Goal: Task Accomplishment & Management: Manage account settings

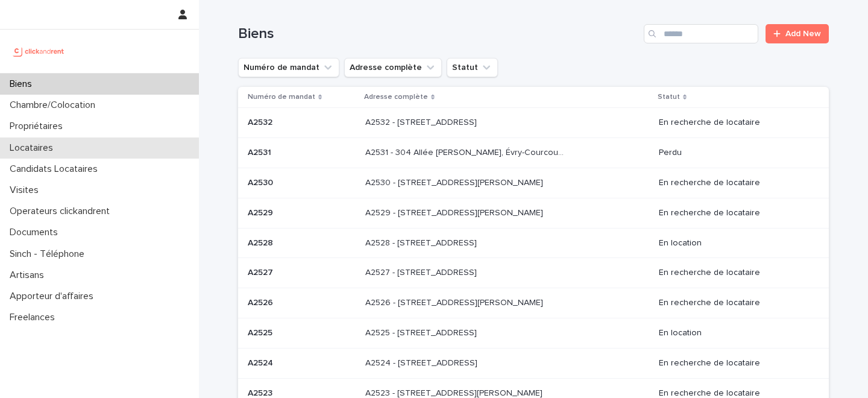
click at [83, 150] on div "Locataires" at bounding box center [99, 147] width 199 height 21
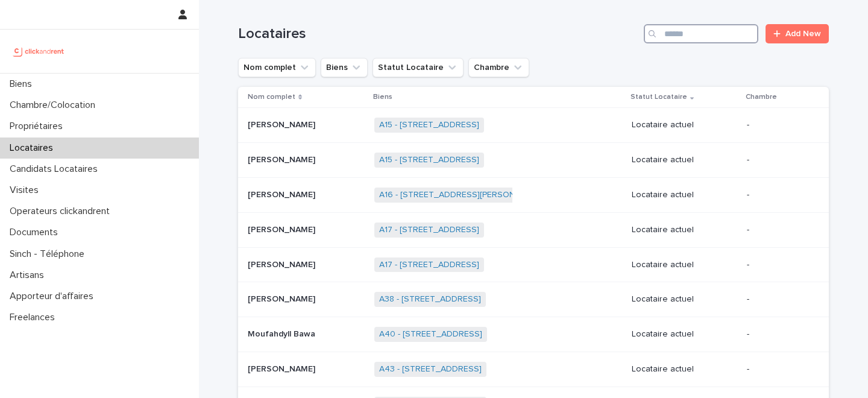
click at [687, 34] on input "Search" at bounding box center [701, 33] width 115 height 19
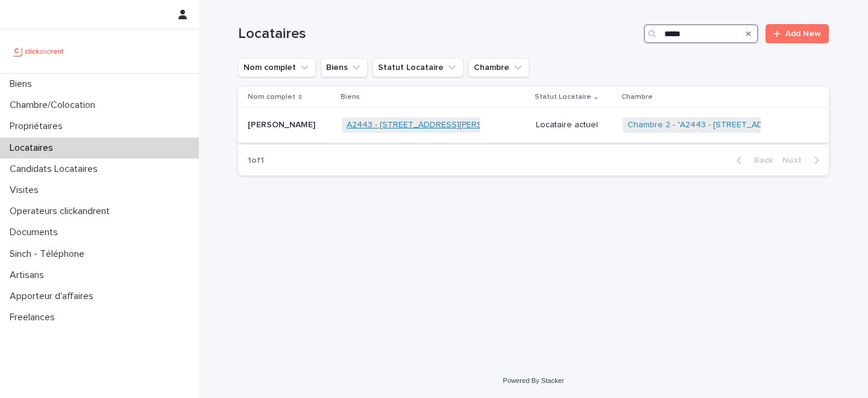
type input "*****"
click at [375, 122] on link "A2443 - 18 place Georges Pompidou, Noisy-le-Grand 93160" at bounding box center [436, 125] width 178 height 10
click at [287, 130] on p "Hermann Yombi" at bounding box center [283, 124] width 70 height 13
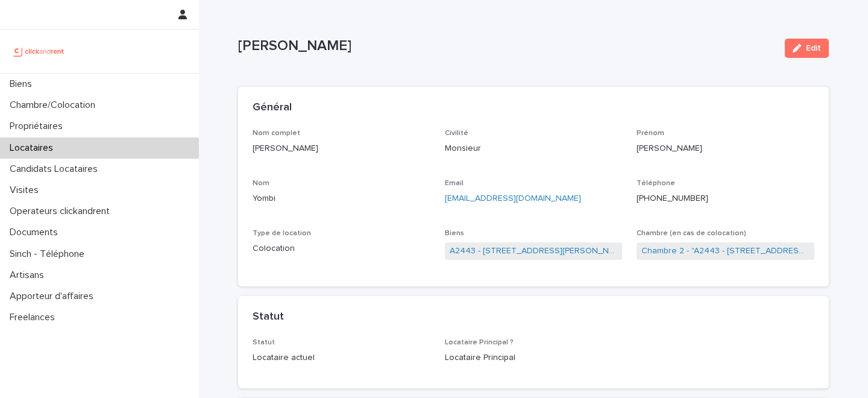
click at [414, 102] on div "Général" at bounding box center [531, 107] width 557 height 13
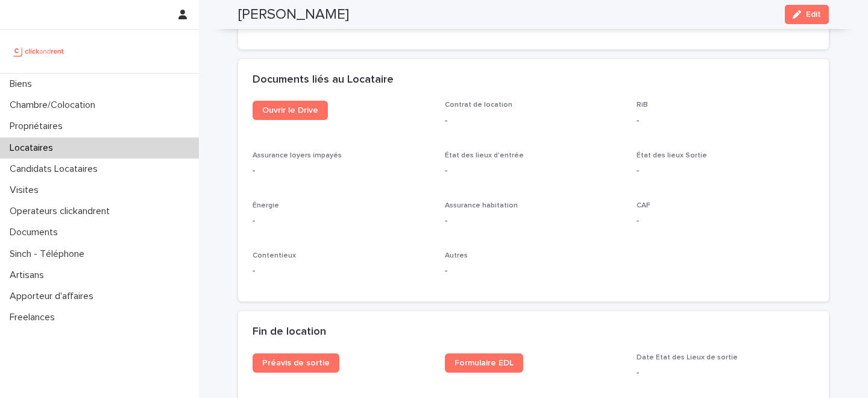
scroll to position [1251, 0]
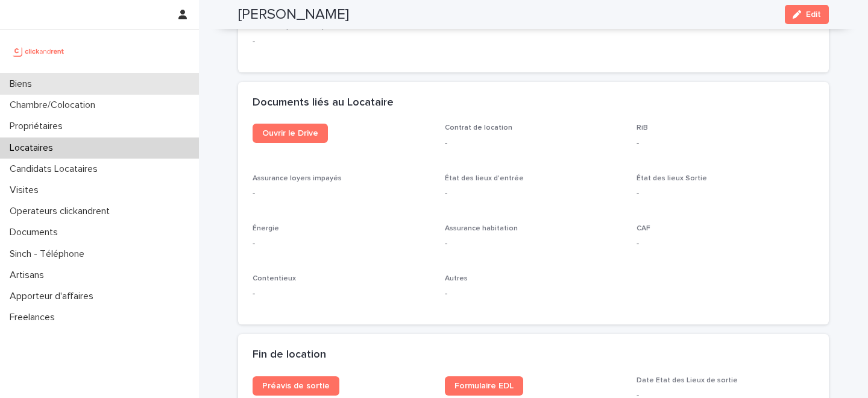
click at [121, 87] on div "Biens" at bounding box center [99, 84] width 199 height 21
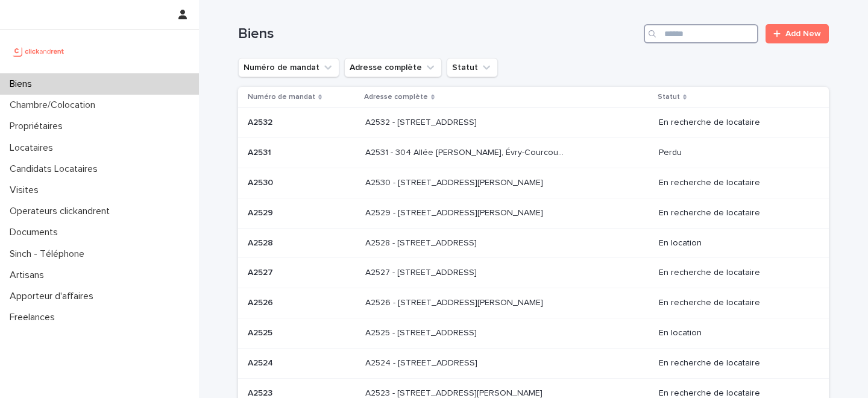
click at [720, 39] on input "Search" at bounding box center [701, 33] width 115 height 19
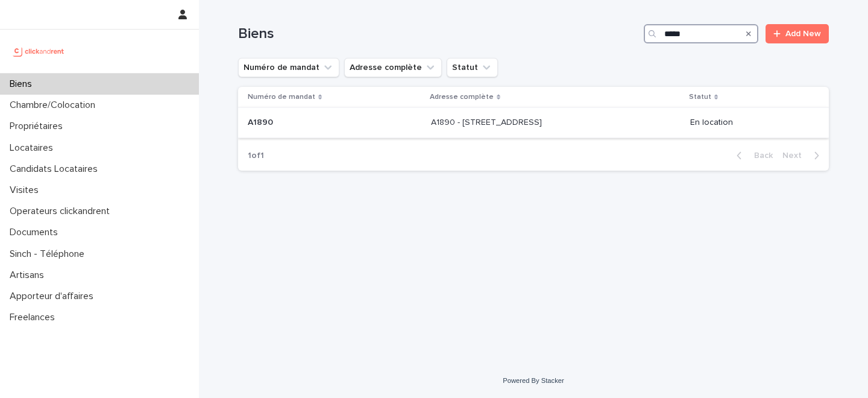
type input "*****"
click at [494, 130] on div "A1890 - 139 Boulevard de Grenelle, Paris 75015 A1890 - 139 Boulevard de Grenell…" at bounding box center [556, 123] width 250 height 20
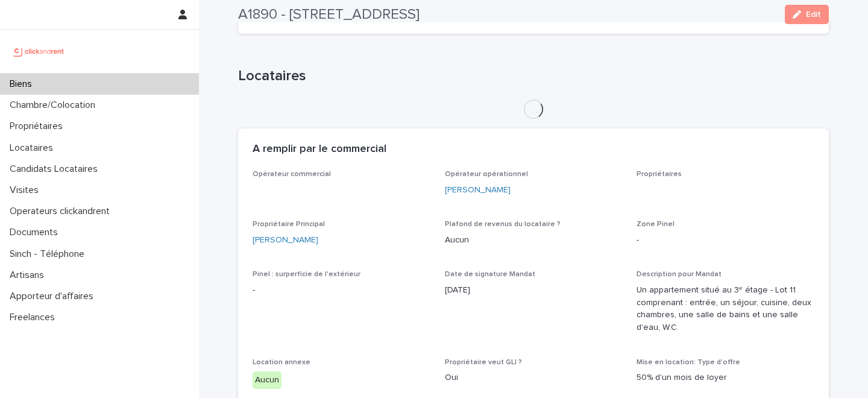
scroll to position [422, 0]
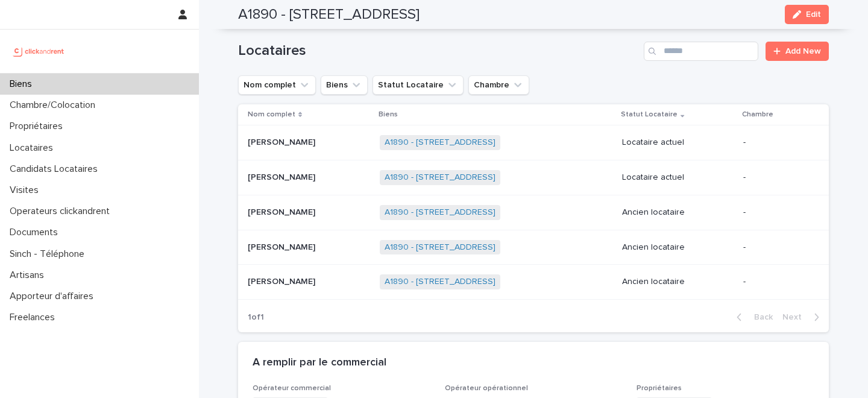
click at [103, 71] on div at bounding box center [99, 51] width 199 height 43
click at [99, 81] on div "Biens" at bounding box center [99, 84] width 199 height 21
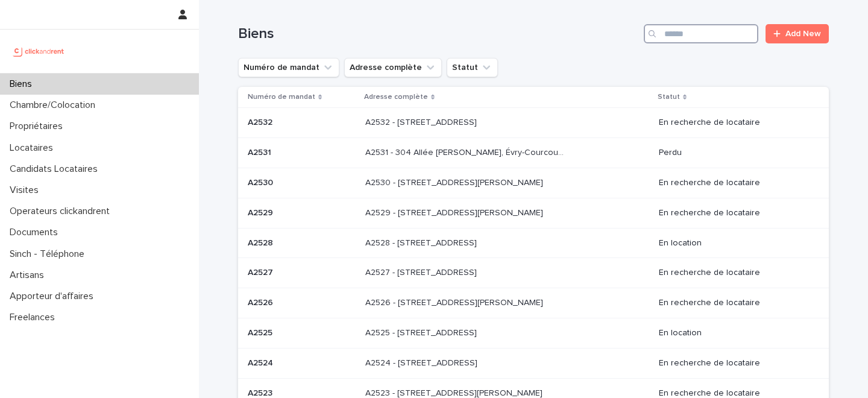
click at [703, 31] on input "Search" at bounding box center [701, 33] width 115 height 19
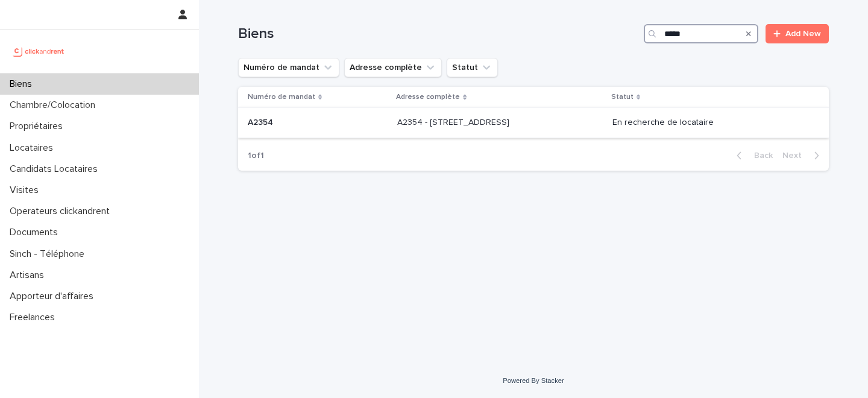
type input "*****"
click at [397, 125] on p "A2354 - 2 place d'Allemagne, Massy 91300" at bounding box center [454, 121] width 115 height 13
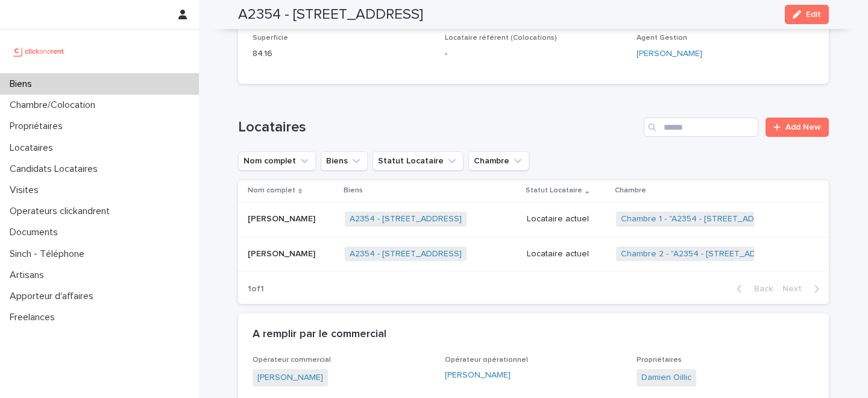
scroll to position [608, 0]
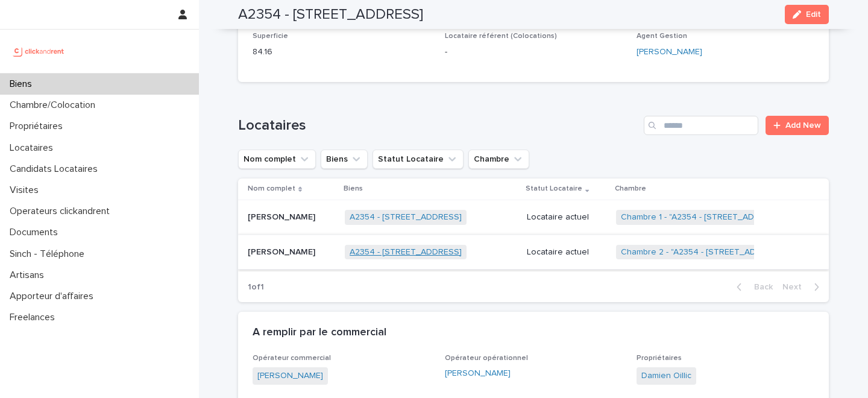
click at [400, 251] on link "A2354 - 2 place d'Allemagne, Massy 91300" at bounding box center [406, 252] width 112 height 10
click at [318, 251] on p "Onitiana Andriamanjato" at bounding box center [283, 251] width 70 height 13
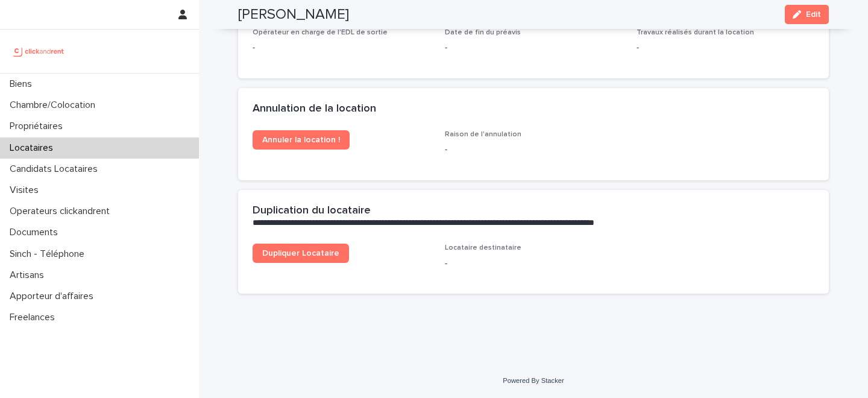
scroll to position [1040, 0]
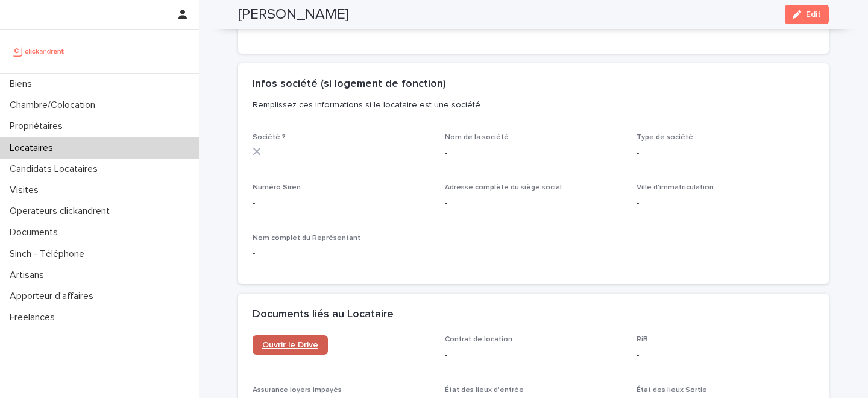
click at [297, 341] on span "Ouvrir le Drive" at bounding box center [290, 345] width 56 height 8
click at [802, 21] on button "Edit" at bounding box center [807, 14] width 44 height 19
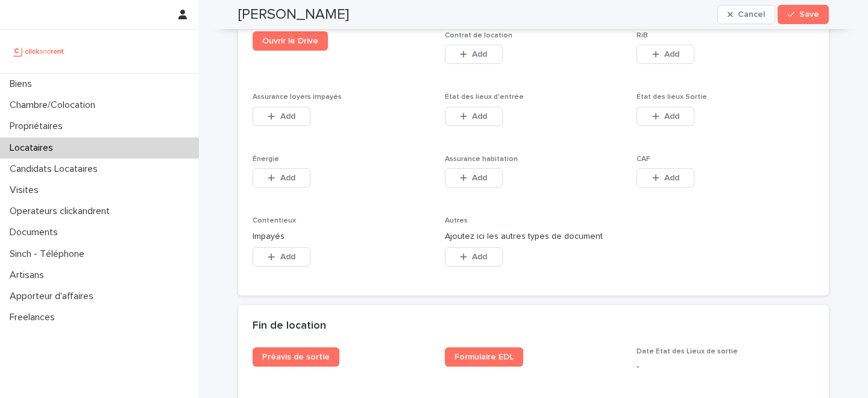
scroll to position [2057, 0]
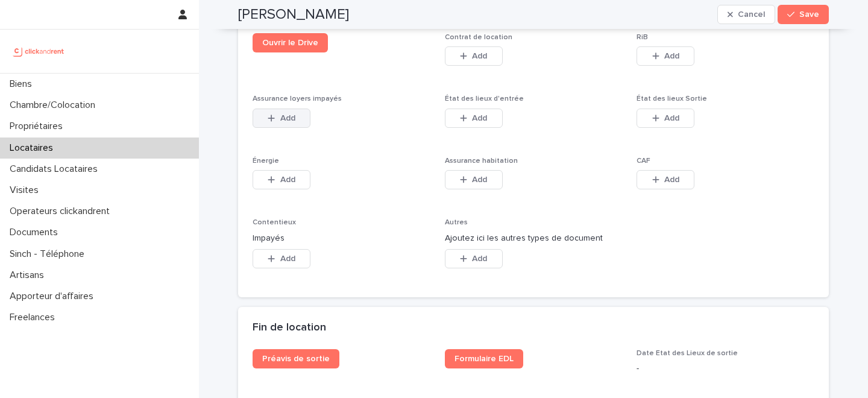
click at [291, 114] on span "Add" at bounding box center [287, 118] width 15 height 8
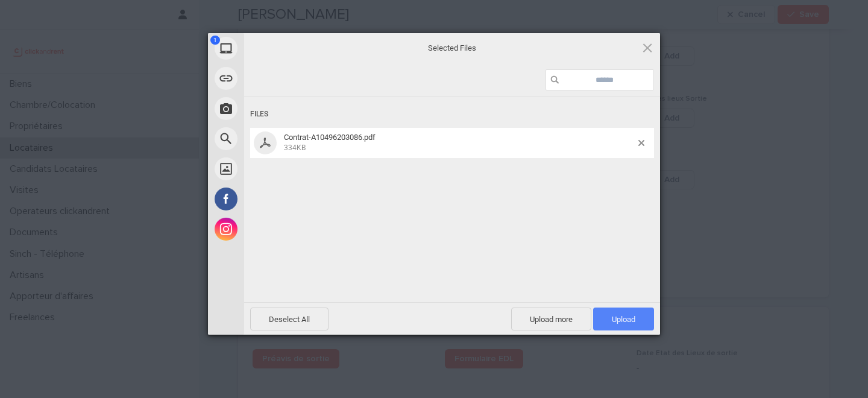
click at [620, 318] on span "Upload 1" at bounding box center [624, 319] width 24 height 9
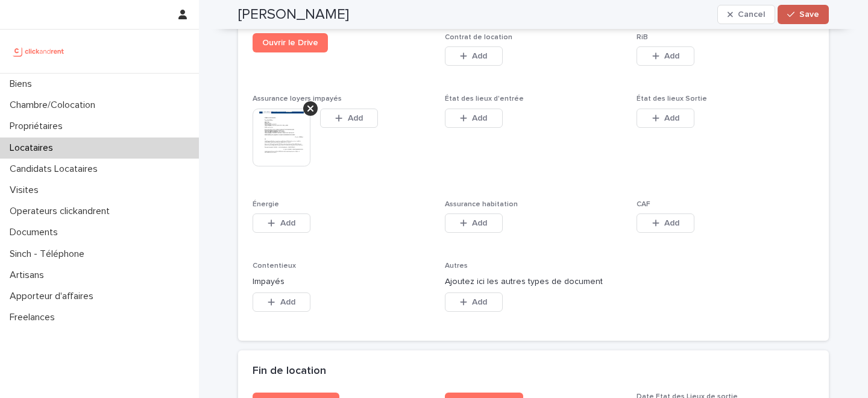
click at [803, 16] on span "Save" at bounding box center [810, 14] width 20 height 8
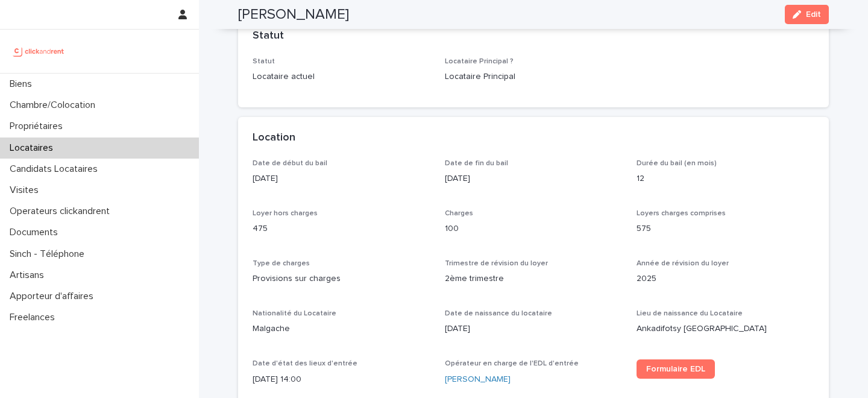
scroll to position [0, 0]
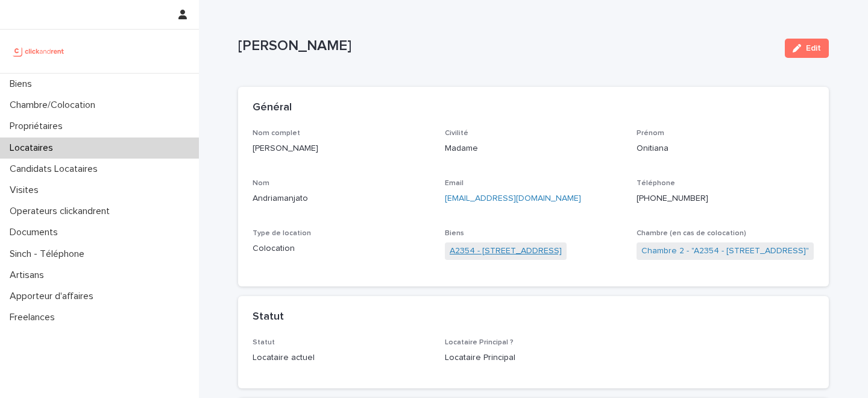
click at [491, 248] on link "A2354 - 2 place d'Allemagne, Massy 91300" at bounding box center [506, 251] width 112 height 13
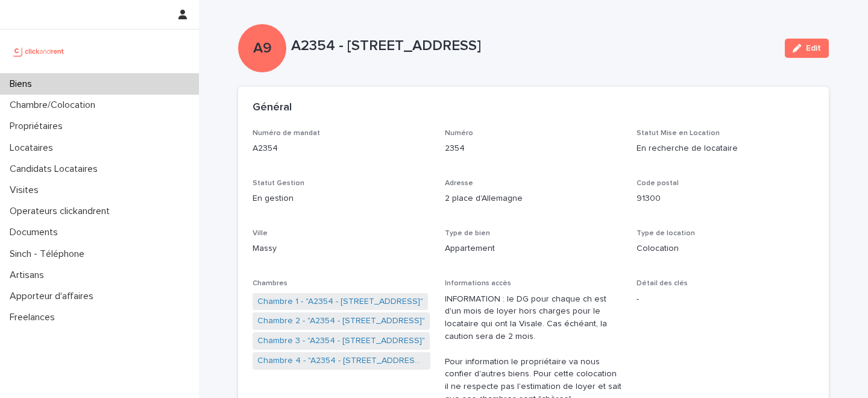
click at [118, 77] on div "Biens" at bounding box center [99, 84] width 199 height 21
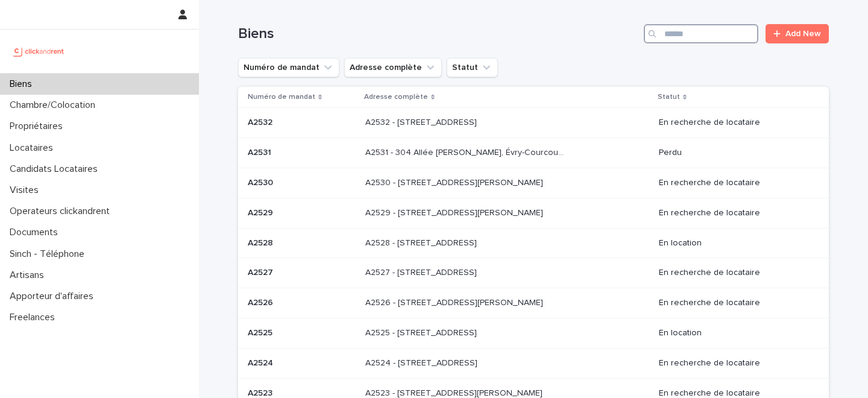
click at [696, 32] on input "Search" at bounding box center [701, 33] width 115 height 19
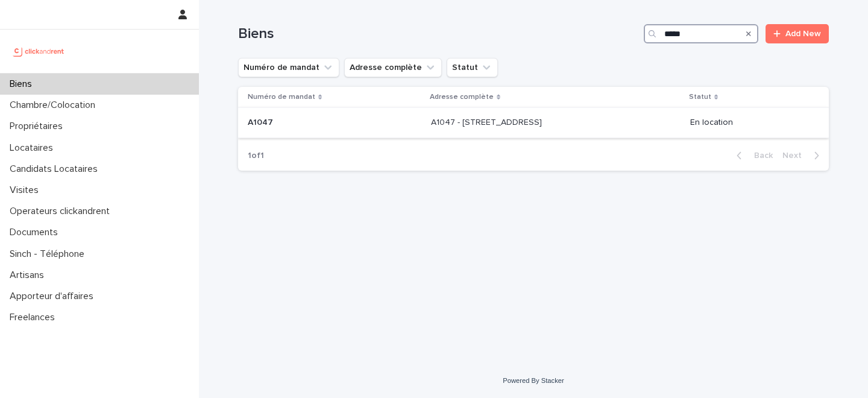
type input "*****"
click at [374, 132] on div "A1047 A1047" at bounding box center [335, 123] width 174 height 20
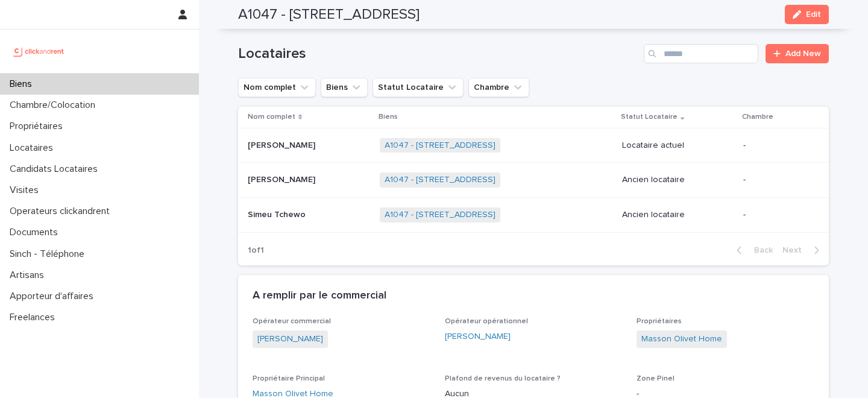
scroll to position [571, 0]
click at [385, 142] on link "A1047 - [STREET_ADDRESS]" at bounding box center [440, 144] width 111 height 10
click at [308, 147] on p at bounding box center [309, 144] width 122 height 10
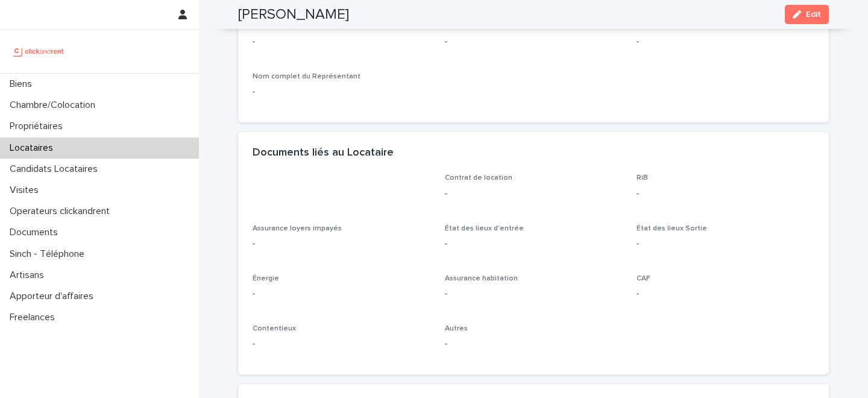
scroll to position [1197, 0]
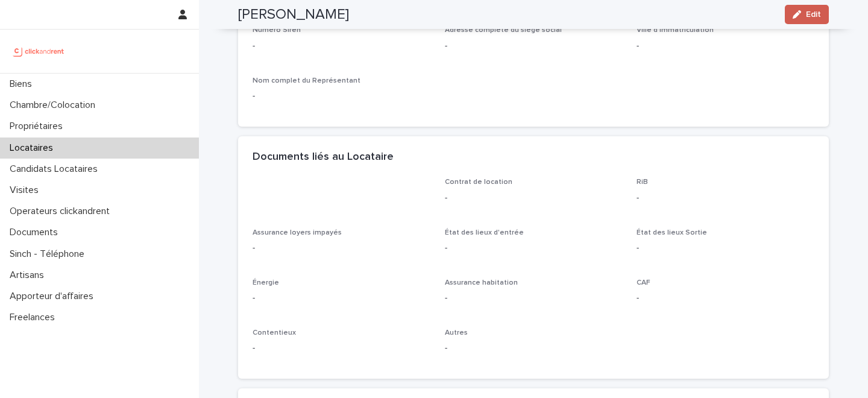
click at [795, 16] on icon "button" at bounding box center [797, 14] width 8 height 8
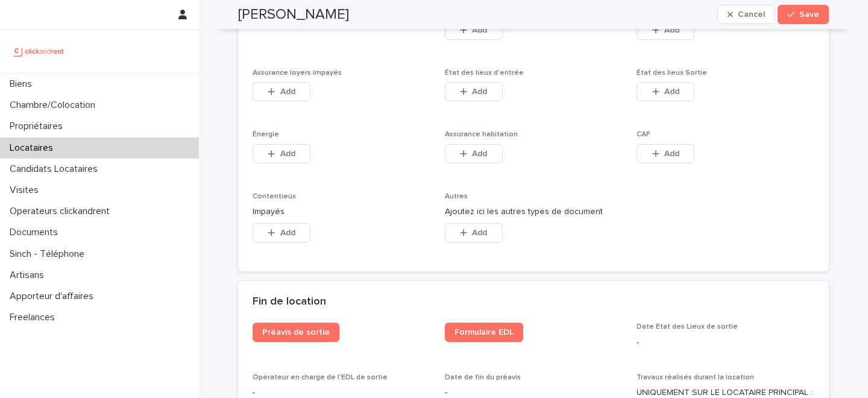
scroll to position [1963, 0]
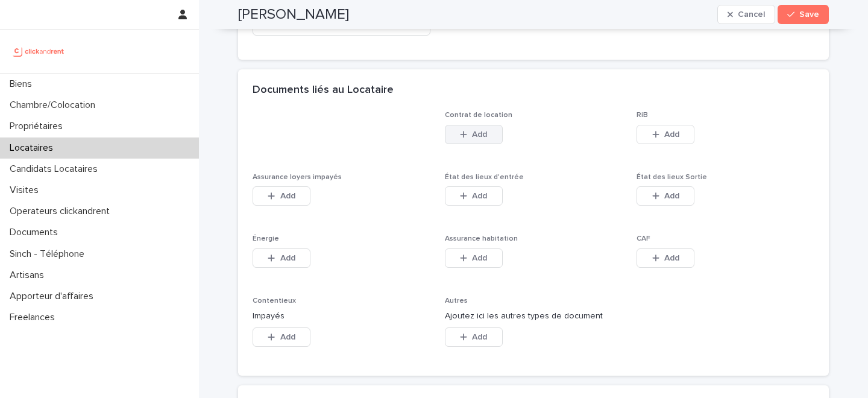
click at [493, 136] on button "Add" at bounding box center [474, 134] width 58 height 19
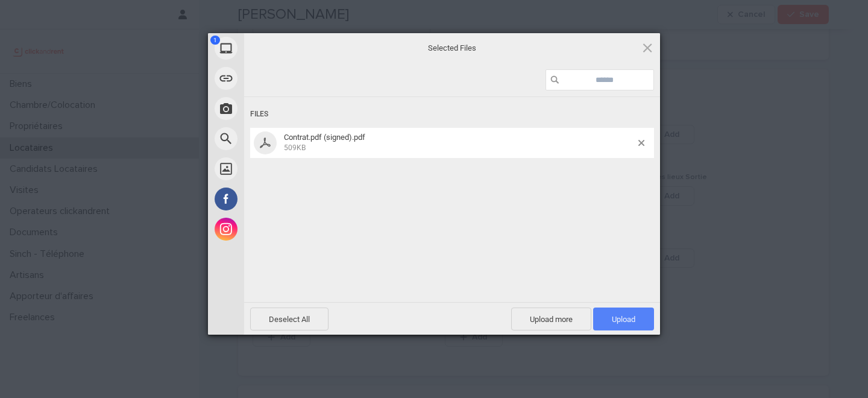
click at [614, 313] on span "Upload 1" at bounding box center [623, 319] width 61 height 23
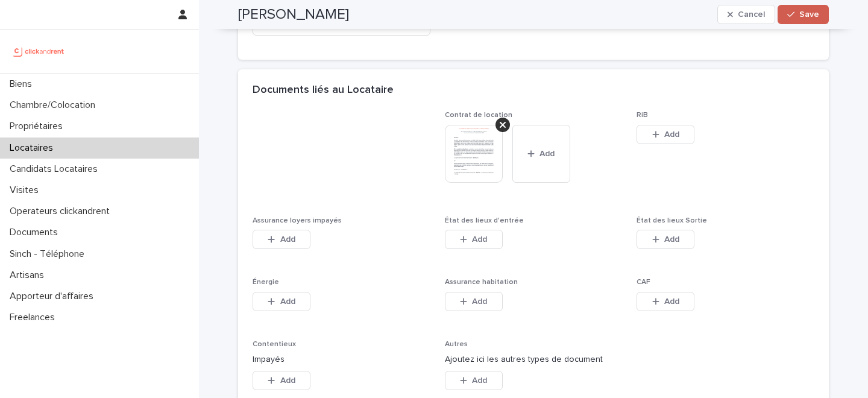
click at [807, 14] on span "Save" at bounding box center [810, 14] width 20 height 8
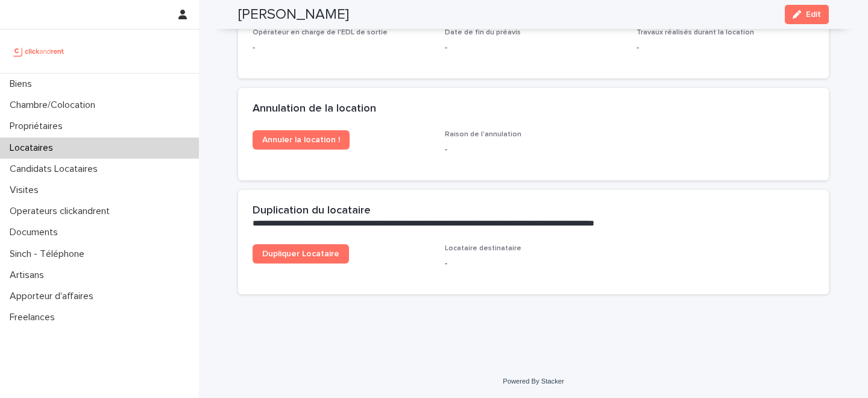
scroll to position [1697, 0]
click at [101, 148] on div "Locataires" at bounding box center [99, 147] width 199 height 21
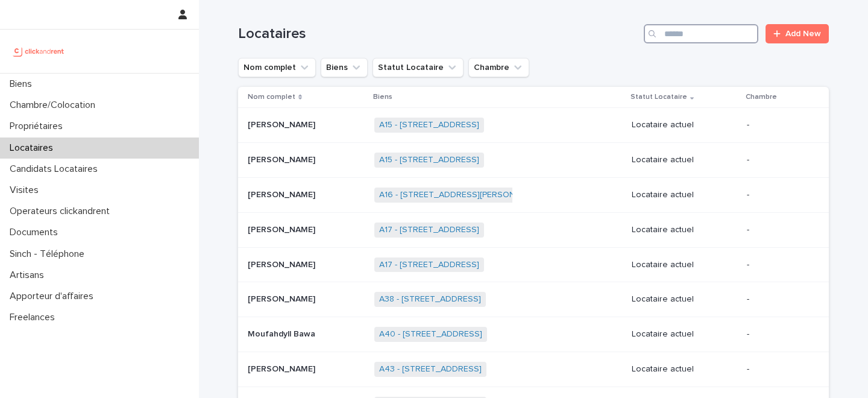
click at [709, 35] on input "Search" at bounding box center [701, 33] width 115 height 19
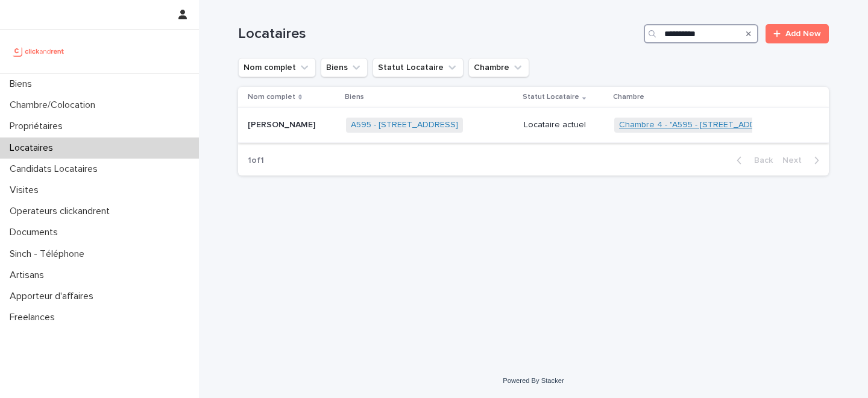
type input "**********"
click at [661, 124] on link "Chambre 4 - "A595 - 13 rue Michelet, Palaiseau 91120"" at bounding box center [700, 125] width 163 height 10
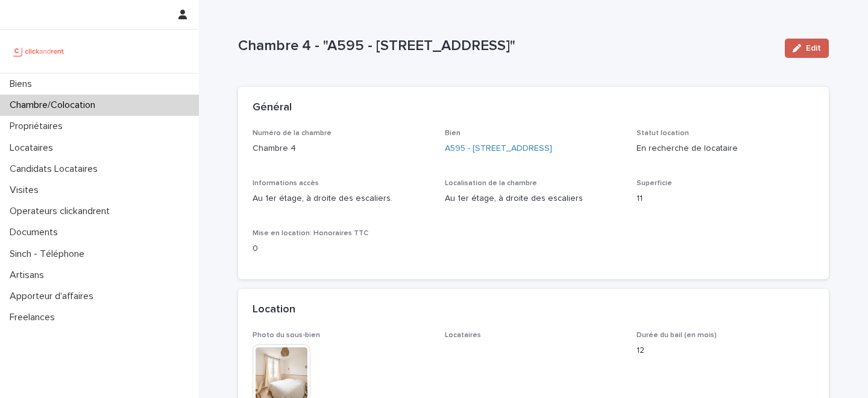
click at [807, 49] on span "Edit" at bounding box center [813, 48] width 15 height 8
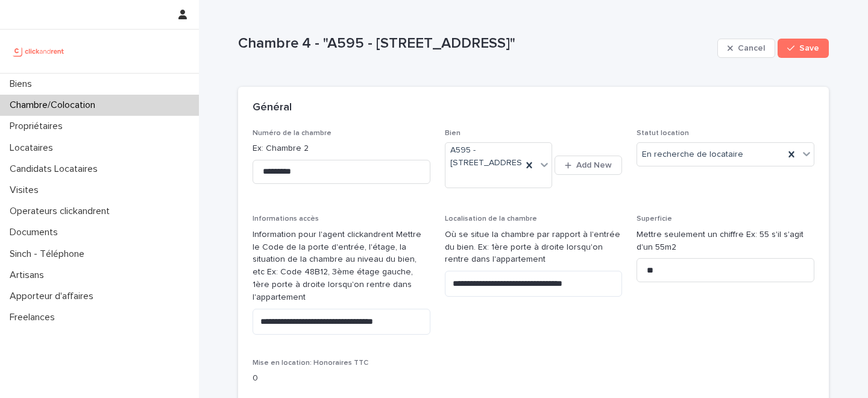
scroll to position [414, 0]
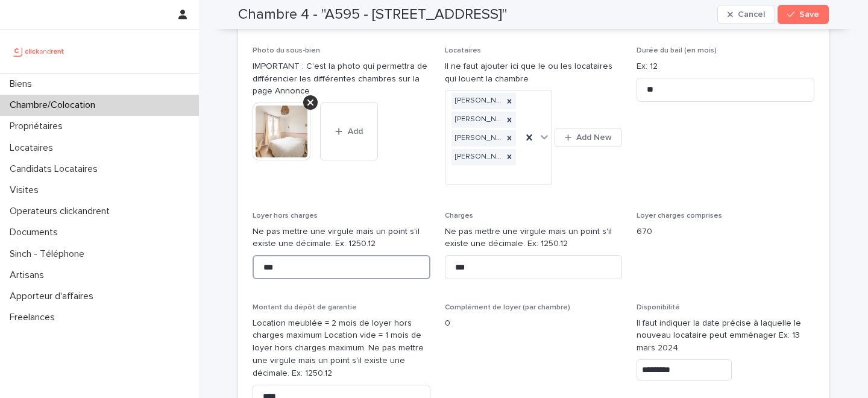
click at [292, 255] on input "***" at bounding box center [342, 267] width 178 height 24
type input "******"
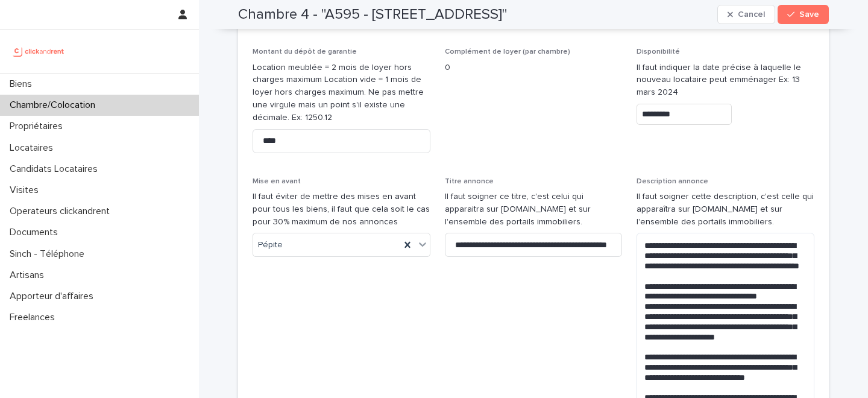
scroll to position [633, 0]
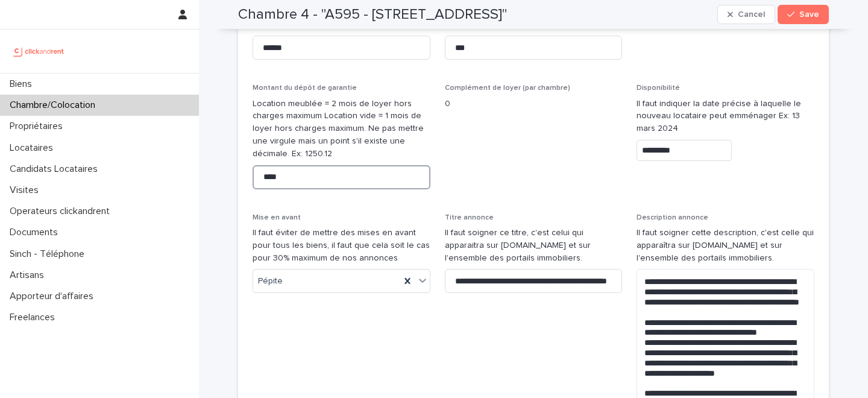
click at [281, 165] on input "****" at bounding box center [342, 177] width 178 height 24
type input "*******"
click at [810, 19] on button "Save" at bounding box center [803, 14] width 51 height 19
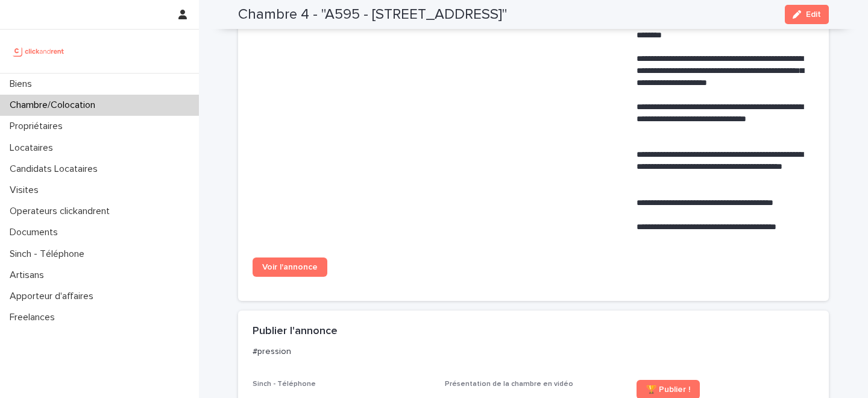
scroll to position [432, 0]
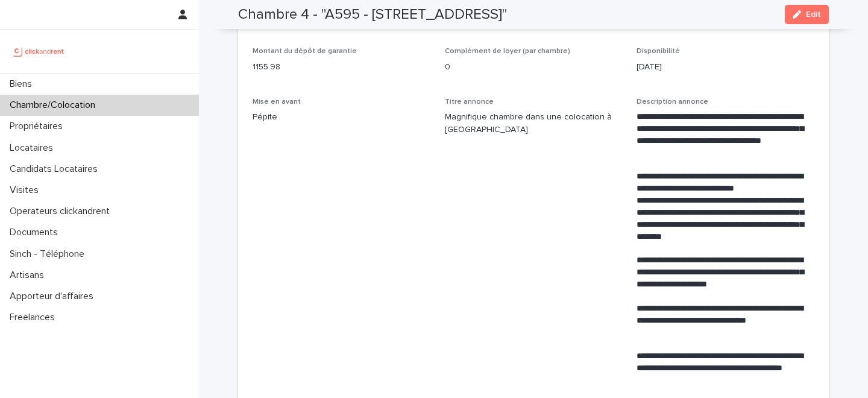
click at [379, 229] on span "Mise en avant Pépite" at bounding box center [342, 271] width 178 height 347
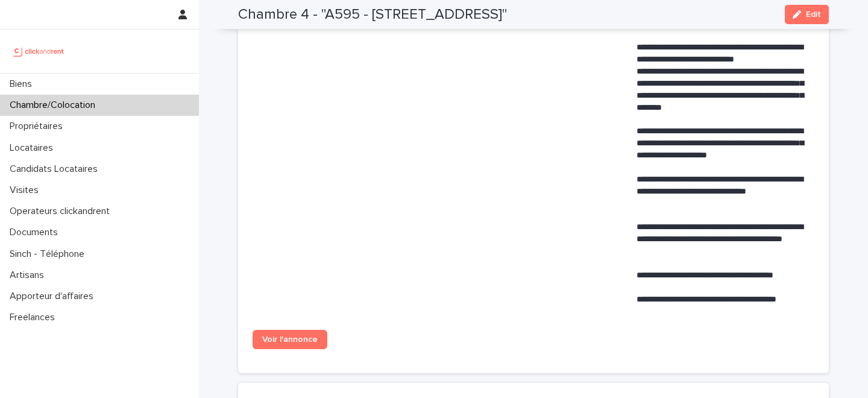
scroll to position [598, 0]
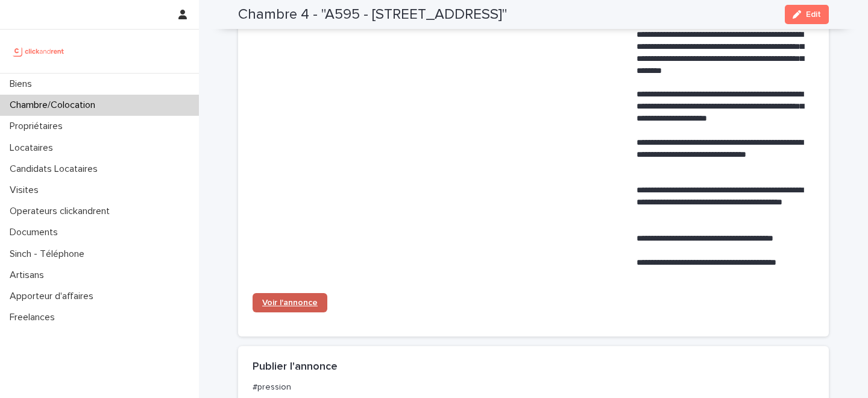
click at [311, 302] on span "Voir l'annonce" at bounding box center [289, 302] width 55 height 8
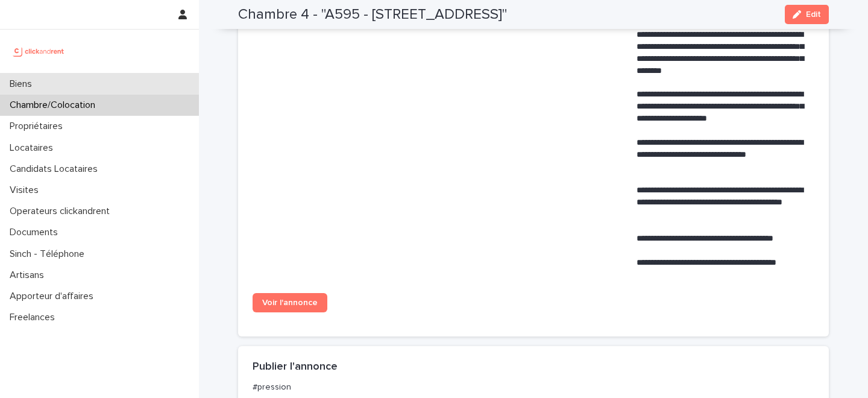
click at [130, 82] on div "Biens" at bounding box center [99, 84] width 199 height 21
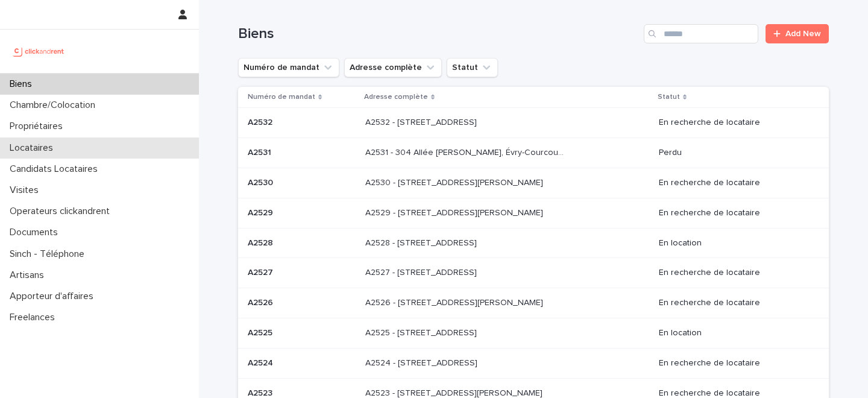
click at [99, 147] on div "Locataires" at bounding box center [99, 147] width 199 height 21
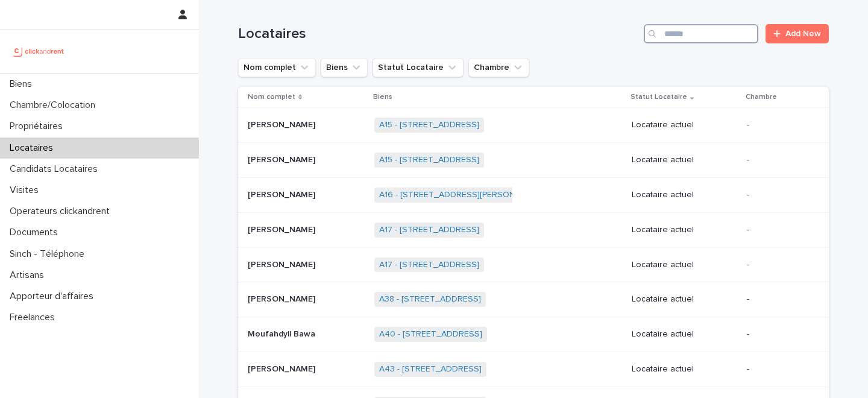
click at [699, 36] on input "Search" at bounding box center [701, 33] width 115 height 19
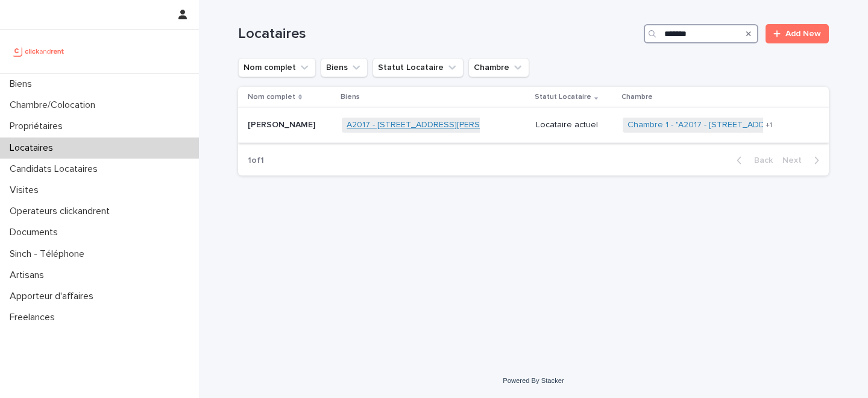
type input "*******"
click at [363, 128] on link "A2017 - 306 Rue Georges Guynemer, Amiens 80080" at bounding box center [435, 125] width 176 height 10
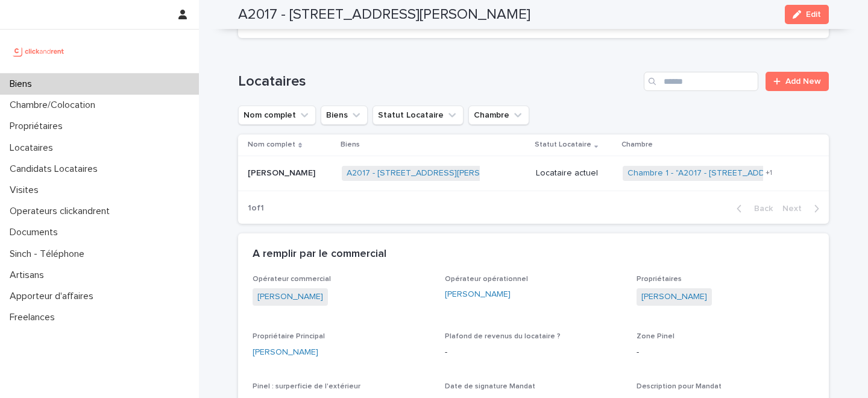
scroll to position [449, 0]
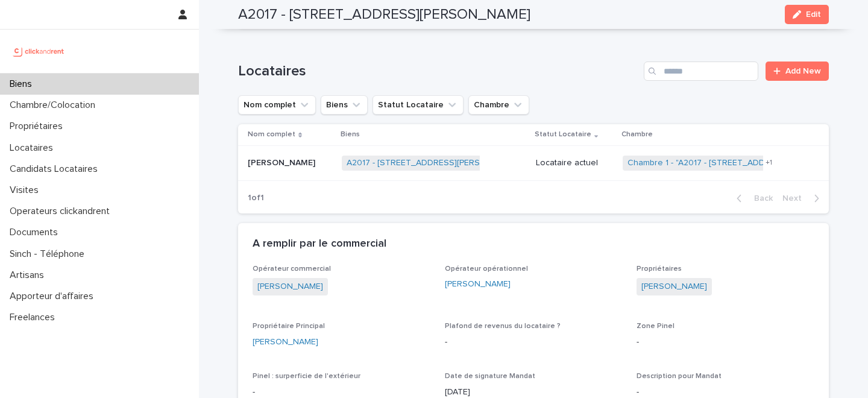
click at [115, 75] on div "Biens" at bounding box center [99, 84] width 199 height 21
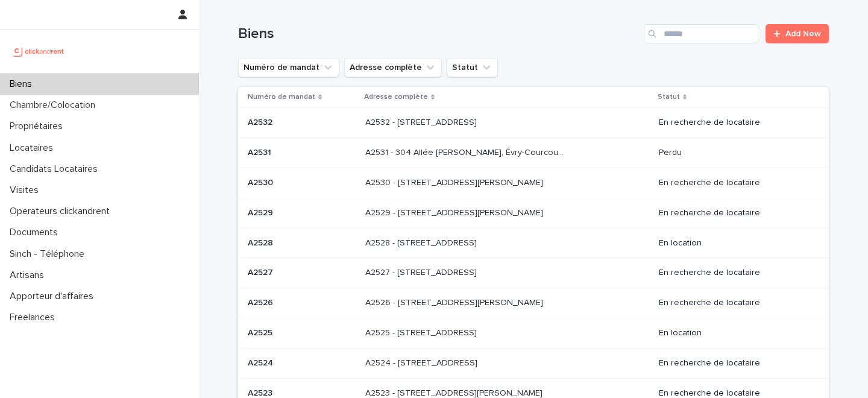
click at [75, 81] on div "Biens" at bounding box center [99, 84] width 199 height 21
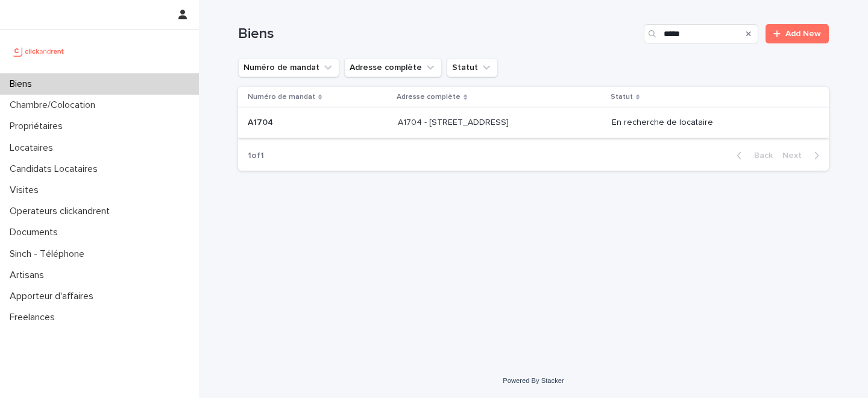
type input "*****"
click at [426, 131] on div "A1704 - 4 rue de la Platrerie, Étampes 91150 A1704 - 4 rue de la Platrerie, Éta…" at bounding box center [500, 123] width 204 height 20
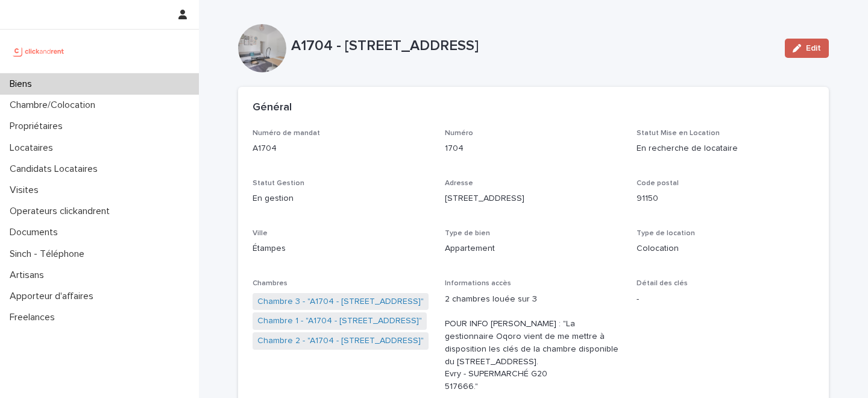
click at [804, 48] on div "button" at bounding box center [799, 48] width 13 height 8
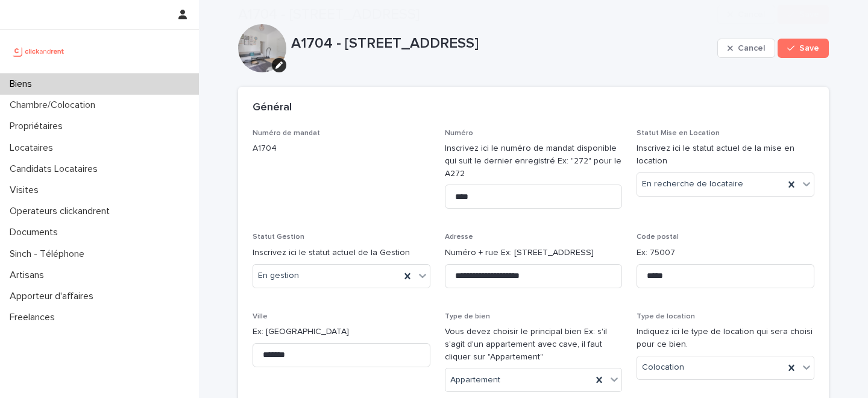
scroll to position [6553, 0]
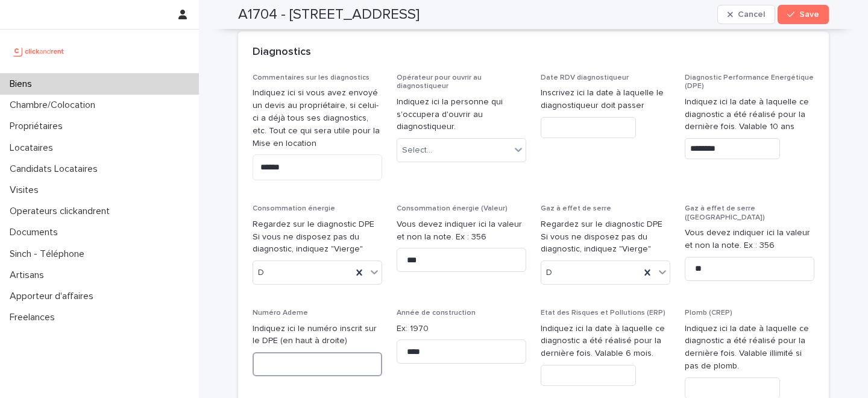
click at [283, 352] on input at bounding box center [318, 364] width 130 height 24
paste input "**********"
type input "**********"
click at [809, 12] on span "Save" at bounding box center [810, 14] width 20 height 8
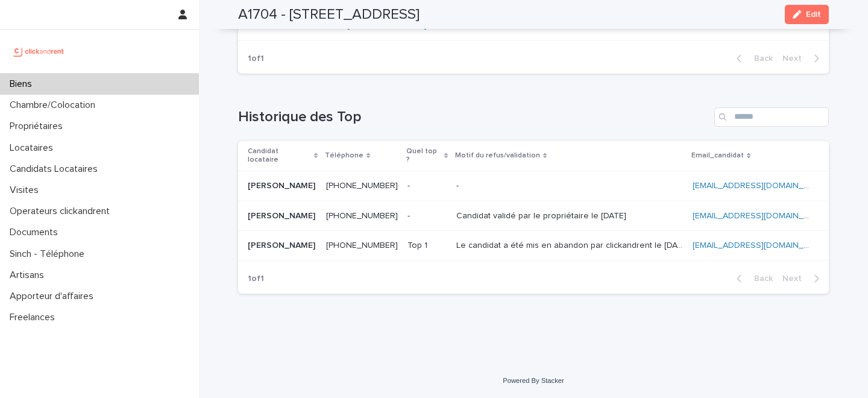
scroll to position [4308, 0]
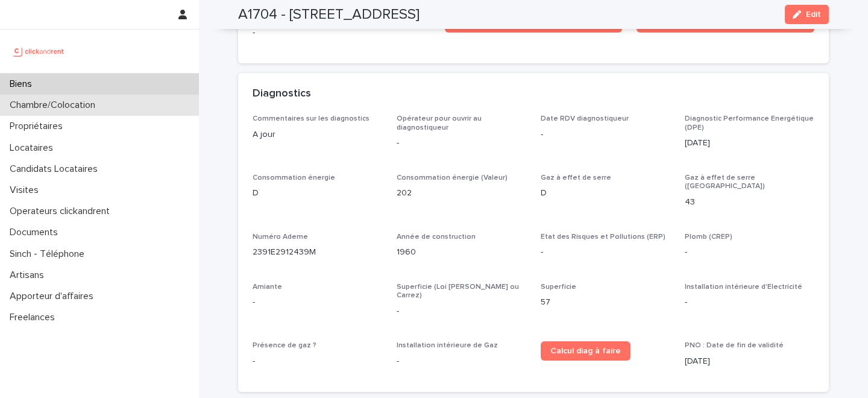
click at [115, 96] on div "Chambre/Colocation" at bounding box center [99, 105] width 199 height 21
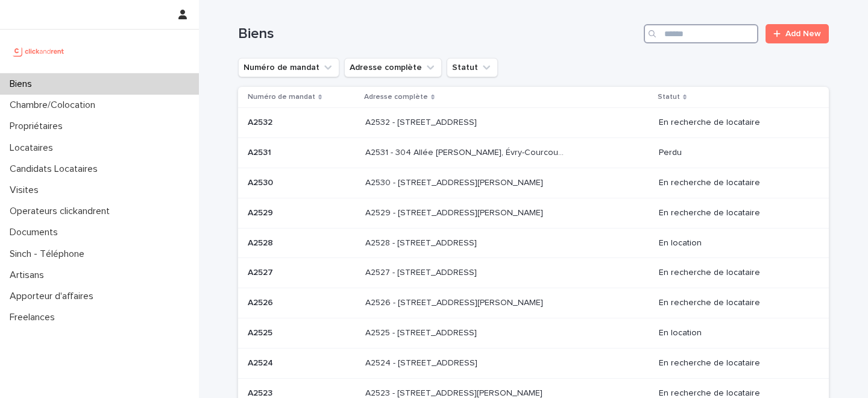
click at [704, 32] on input "Search" at bounding box center [701, 33] width 115 height 19
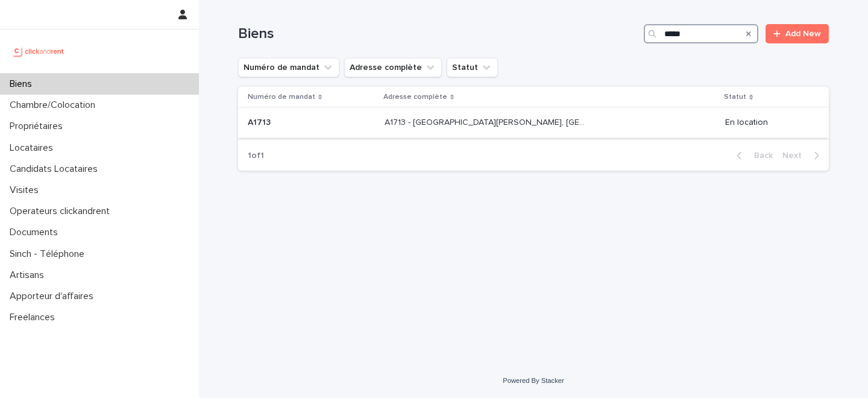
type input "*****"
click at [435, 125] on p "A1713 - 29 Avenue Anatole France, Aulnay-Sous-Bois 93600" at bounding box center [486, 121] width 203 height 13
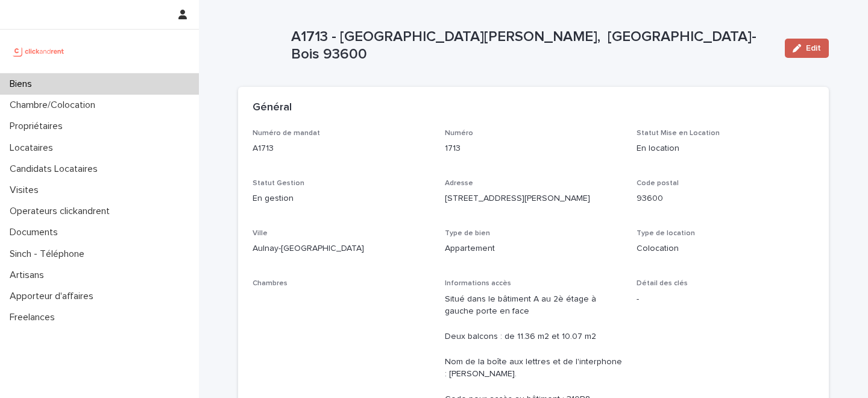
click at [794, 50] on icon "button" at bounding box center [797, 48] width 8 height 8
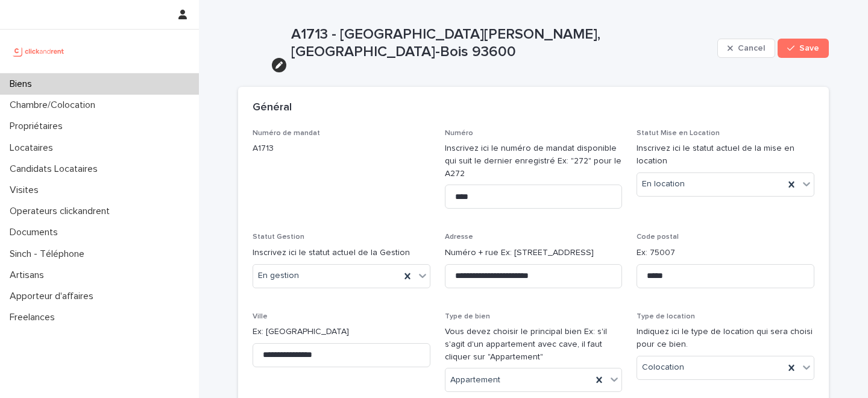
scroll to position [6892, 0]
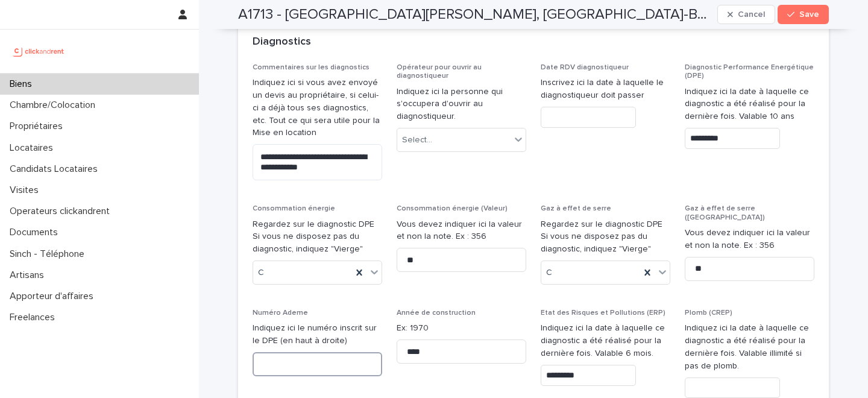
click at [294, 352] on input at bounding box center [318, 364] width 130 height 24
paste input "**********"
type input "**********"
click at [814, 19] on button "Save" at bounding box center [803, 14] width 51 height 19
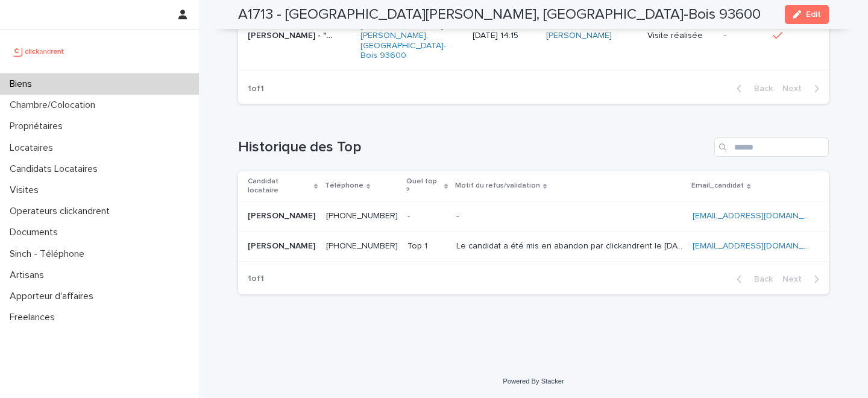
scroll to position [4571, 0]
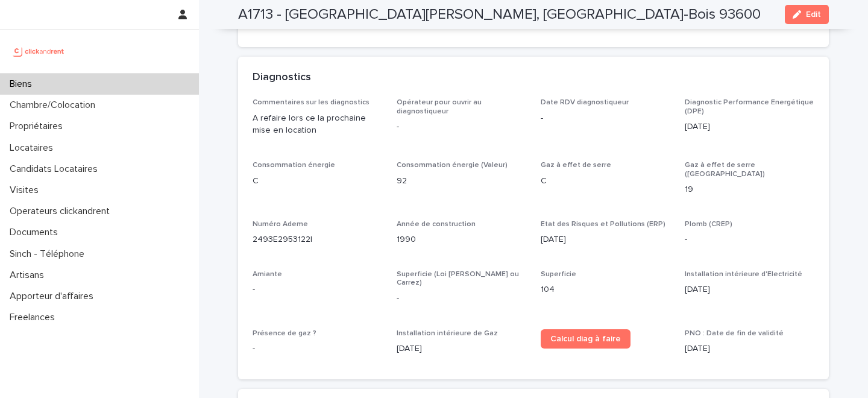
click at [137, 84] on div "Biens" at bounding box center [99, 84] width 199 height 21
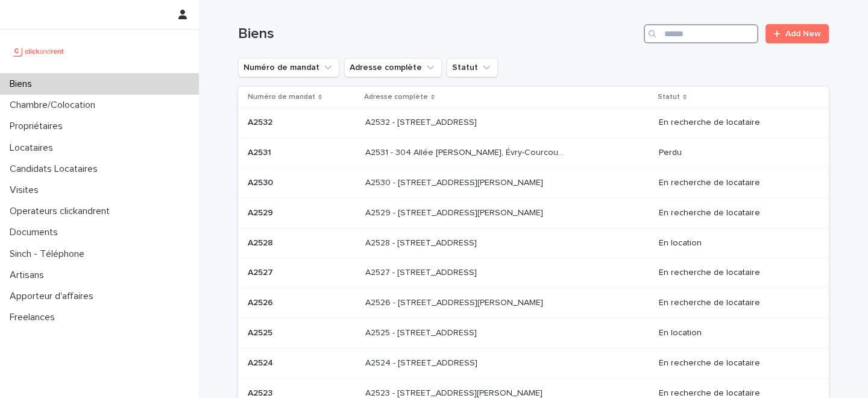
click at [692, 41] on input "Search" at bounding box center [701, 33] width 115 height 19
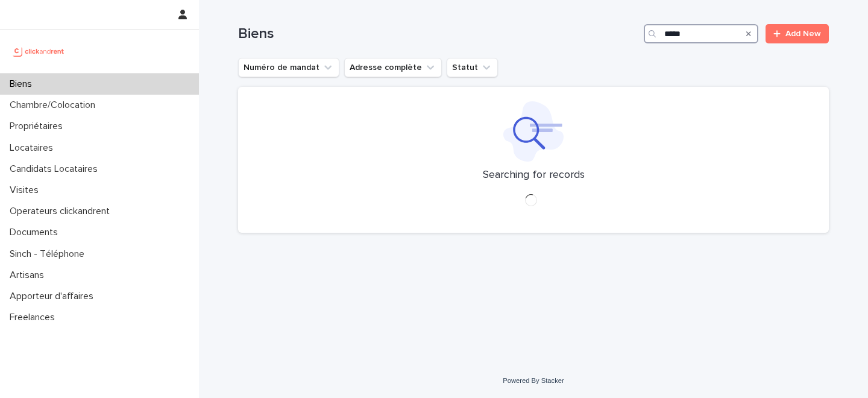
type input "*****"
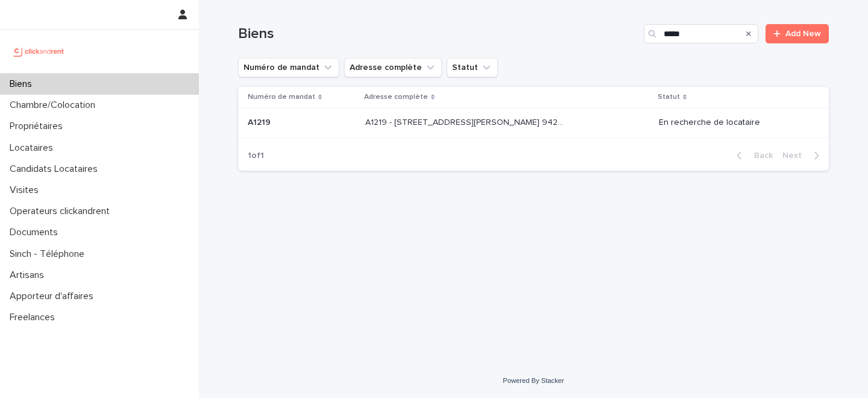
click at [456, 123] on p "A1219 - 32 avenue Jules Gravereaux, L'Haÿ-les-Roses 94240" at bounding box center [466, 121] width 203 height 13
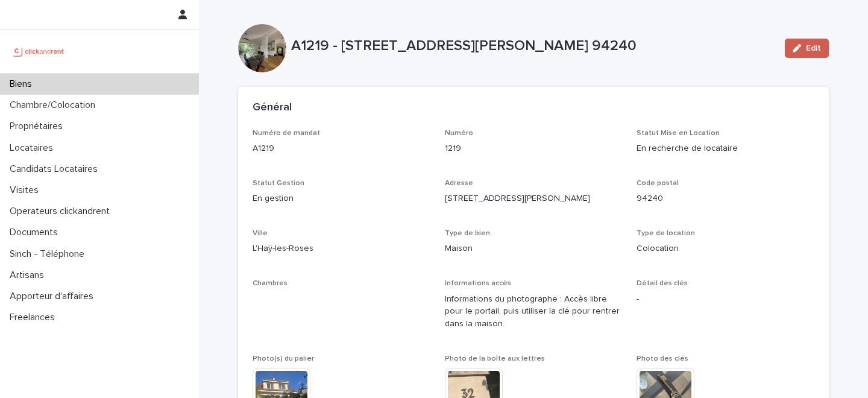
click at [800, 48] on icon "button" at bounding box center [797, 48] width 8 height 8
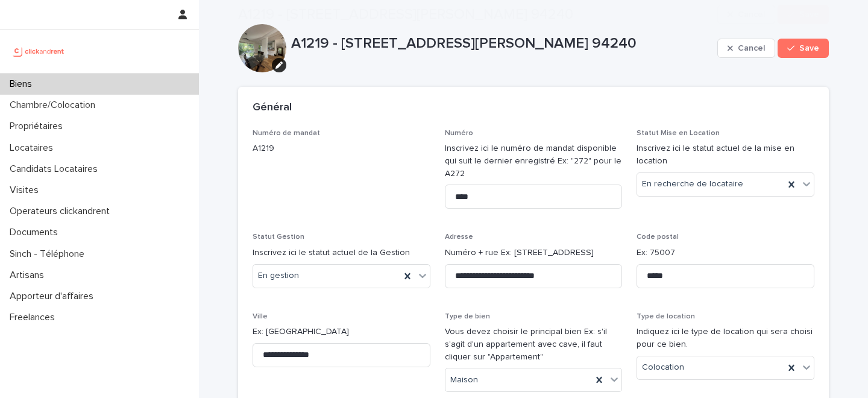
scroll to position [6633, 0]
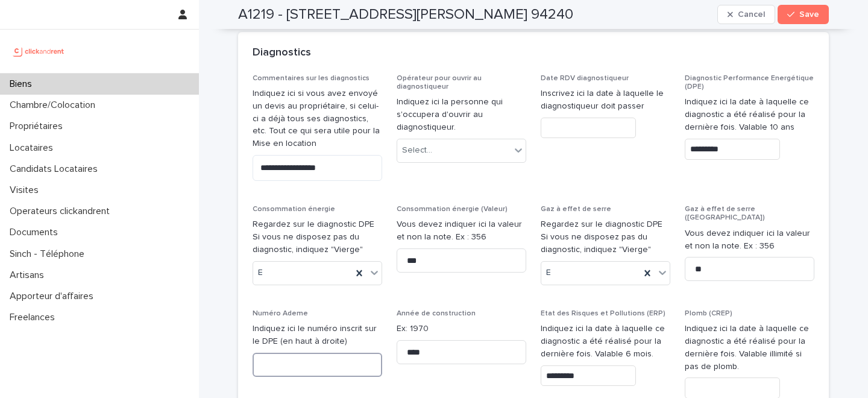
click at [319, 353] on input at bounding box center [318, 365] width 130 height 24
paste input "**********"
type input "**********"
click at [806, 17] on span "Save" at bounding box center [810, 14] width 20 height 8
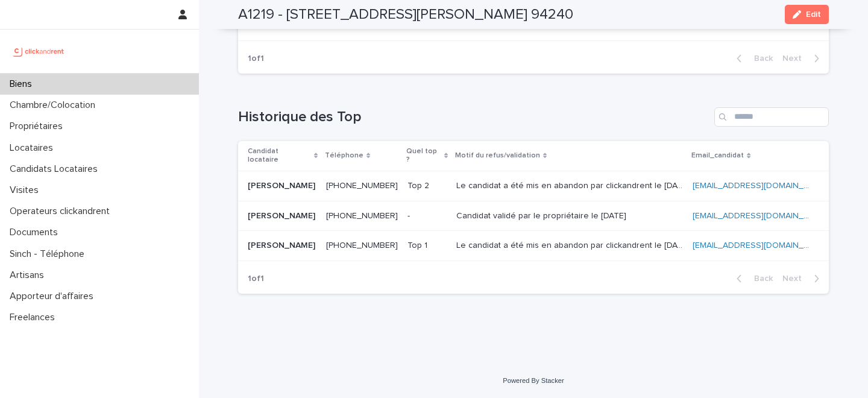
scroll to position [4408, 0]
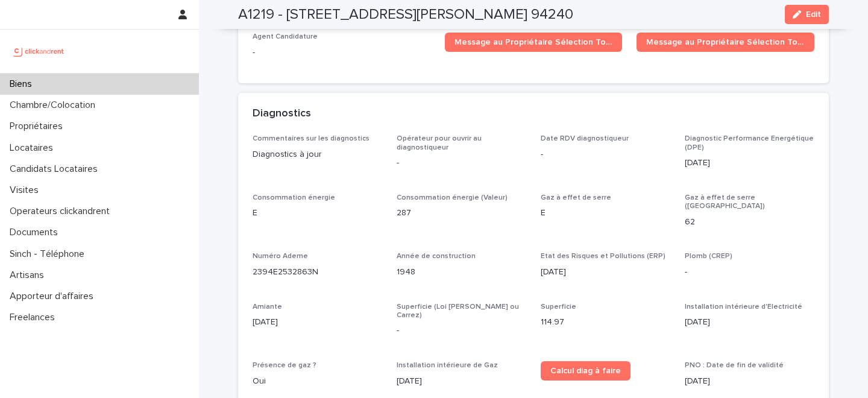
click at [129, 73] on div at bounding box center [99, 73] width 199 height 1
click at [113, 76] on div "Biens" at bounding box center [99, 84] width 199 height 21
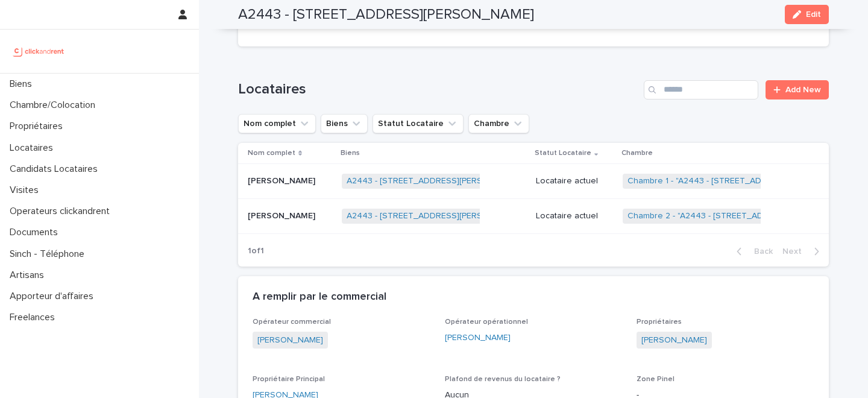
scroll to position [755, 0]
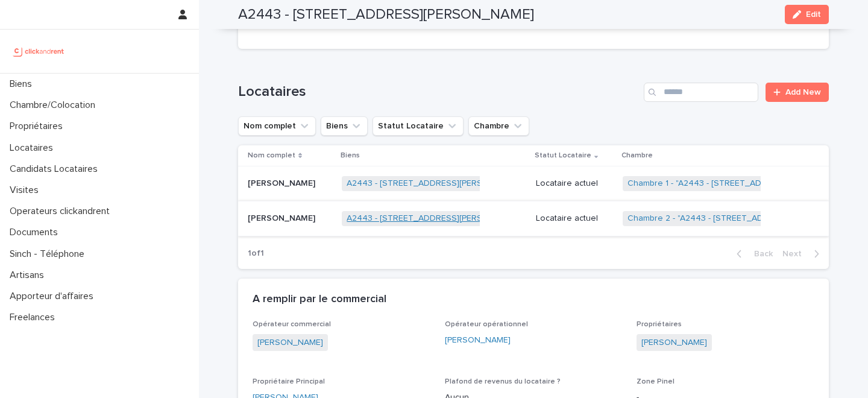
click at [360, 213] on link "A2443 - 18 place Georges Pompidou, Noisy-le-Grand 93160" at bounding box center [436, 218] width 178 height 10
click at [300, 211] on p "Hermann Yombi" at bounding box center [283, 217] width 70 height 13
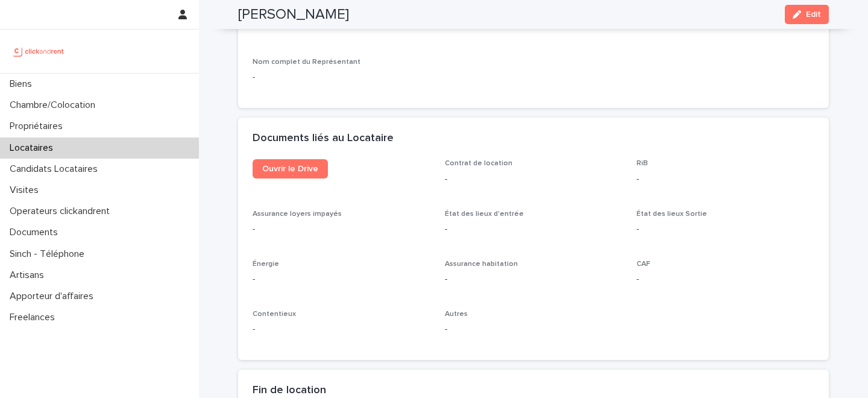
scroll to position [1190, 0]
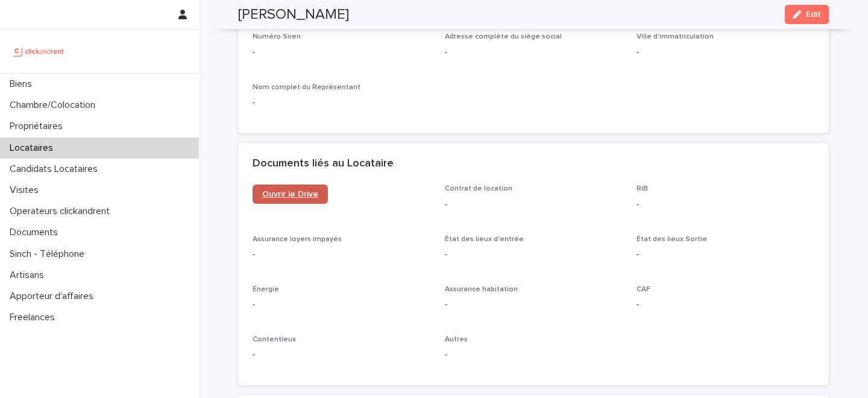
click at [288, 197] on span "Ouvrir le Drive" at bounding box center [290, 194] width 56 height 8
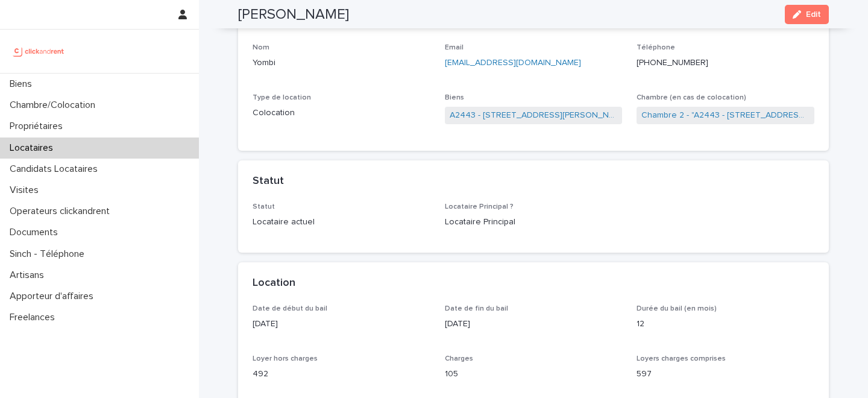
scroll to position [0, 0]
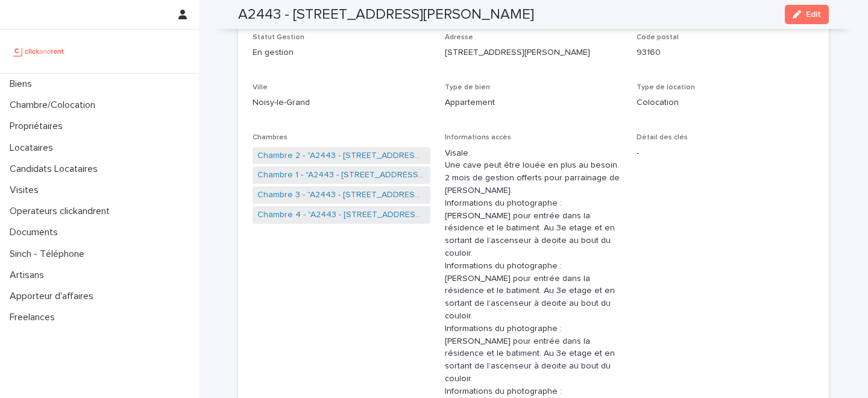
scroll to position [159, 0]
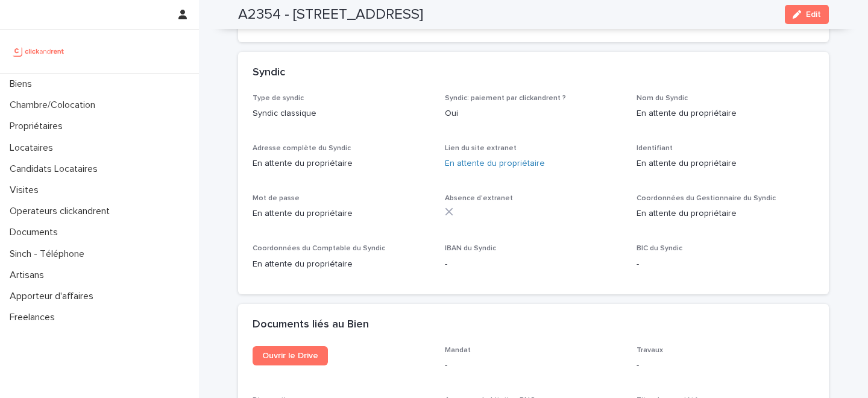
scroll to position [3874, 0]
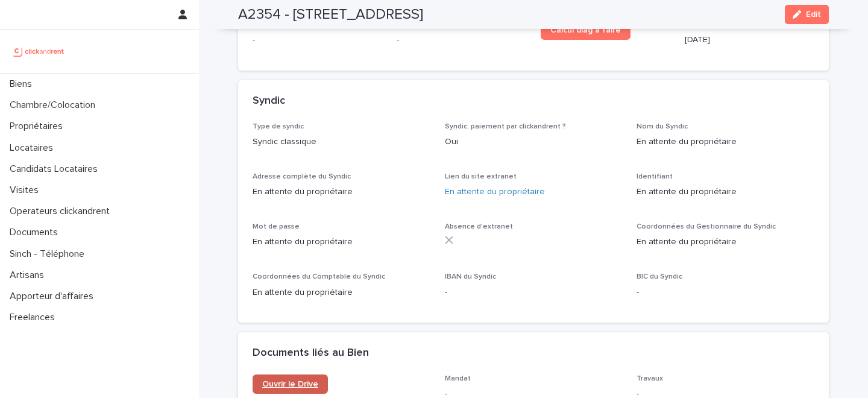
click at [285, 380] on span "Ouvrir le Drive" at bounding box center [290, 384] width 56 height 8
click at [803, 12] on div "button" at bounding box center [799, 14] width 13 height 8
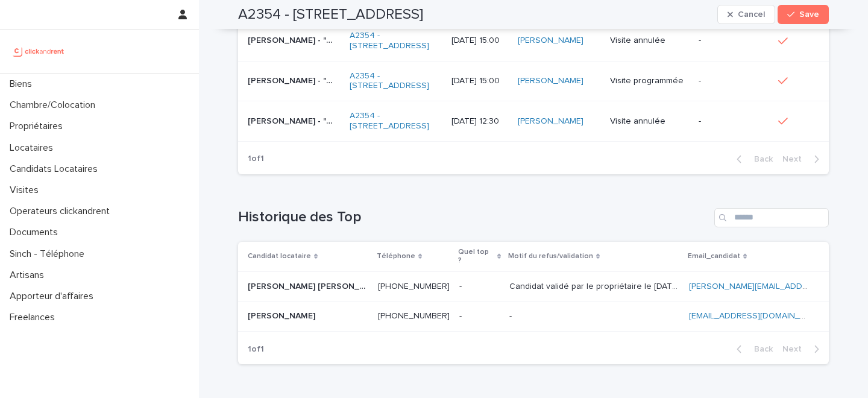
scroll to position [5905, 0]
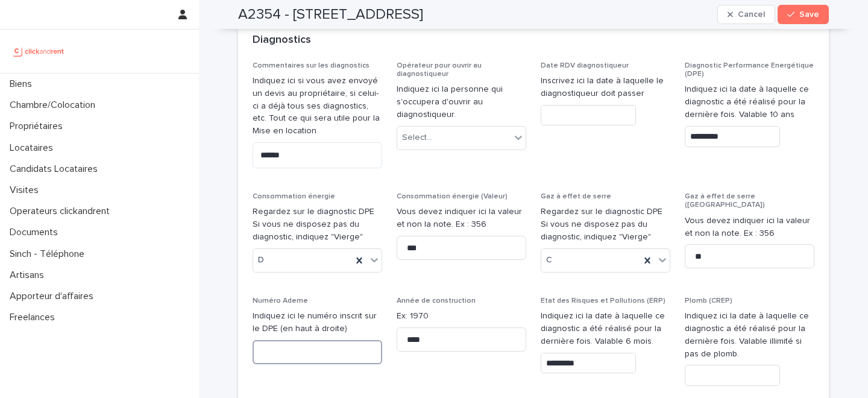
click at [325, 340] on input at bounding box center [318, 352] width 130 height 24
paste input "**********"
type input "**********"
click at [815, 11] on span "Save" at bounding box center [810, 14] width 20 height 8
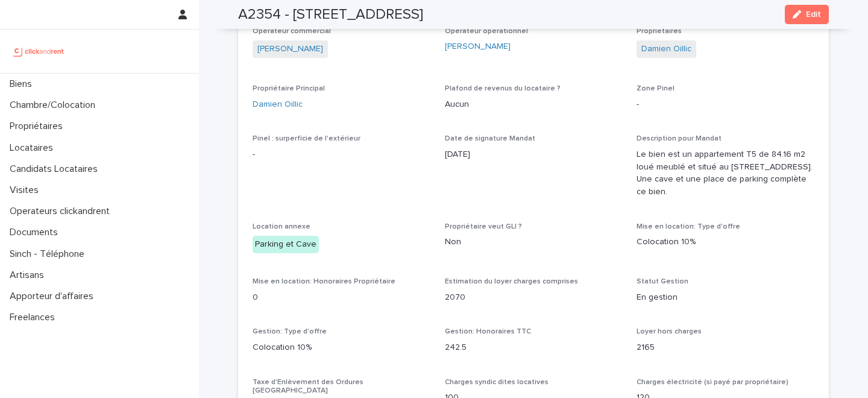
scroll to position [892, 0]
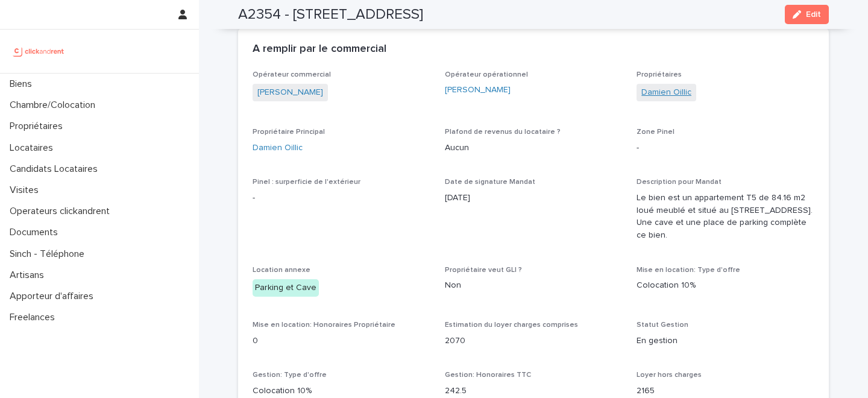
click at [660, 95] on link "Damien Oillic" at bounding box center [667, 92] width 50 height 13
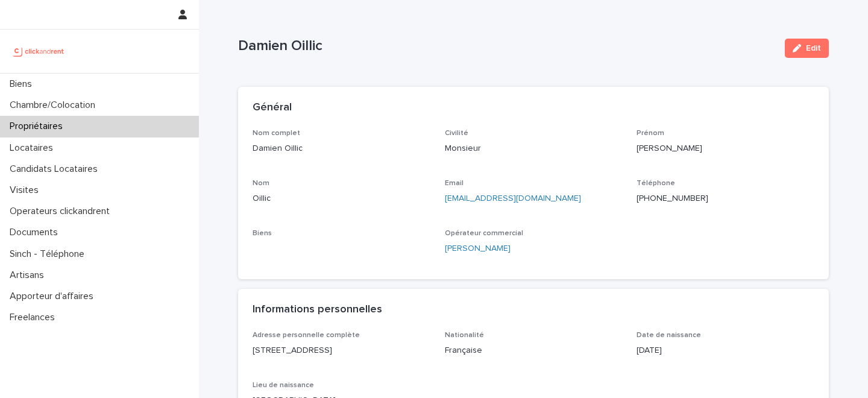
click at [654, 191] on div "+33688594959" at bounding box center [726, 197] width 178 height 15
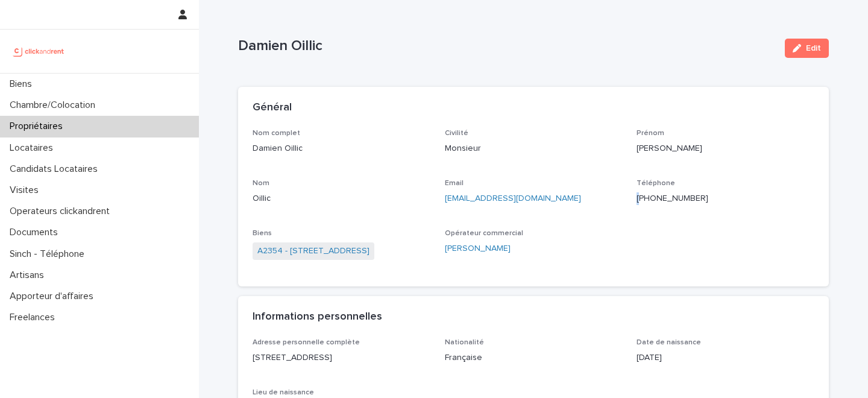
click at [654, 191] on div "+33688594959" at bounding box center [726, 197] width 178 height 15
copy p "+33688594959"
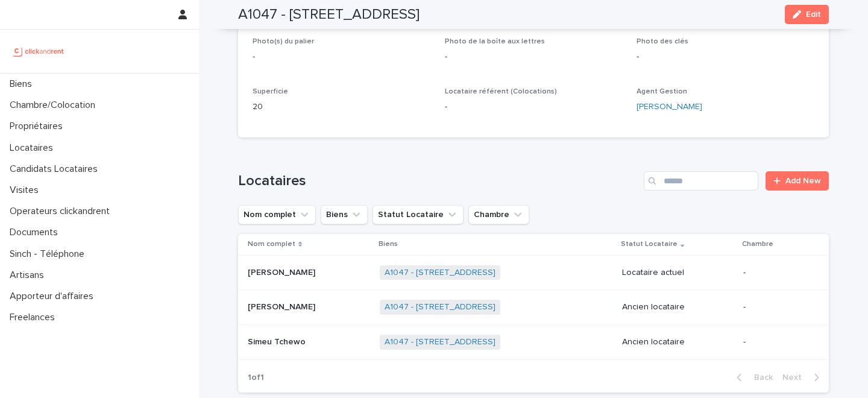
scroll to position [445, 0]
